Goal: Task Accomplishment & Management: Manage account settings

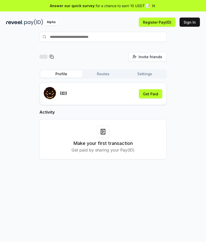
click at [53, 58] on rect at bounding box center [52, 57] width 2 height 2
click at [52, 55] on icon at bounding box center [51, 56] width 2 height 2
click at [45, 56] on div at bounding box center [43, 57] width 8 height 4
click at [148, 75] on button "Settings" at bounding box center [145, 73] width 42 height 7
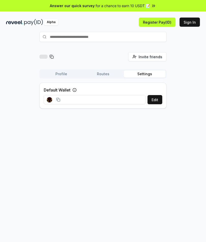
click at [195, 22] on button "Sign In" at bounding box center [189, 22] width 20 height 9
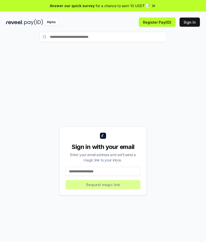
click at [101, 172] on input at bounding box center [102, 171] width 75 height 9
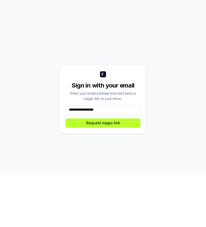
type input "**********"
click at [118, 173] on button "Request magic link" at bounding box center [102, 177] width 75 height 9
